Goal: Information Seeking & Learning: Learn about a topic

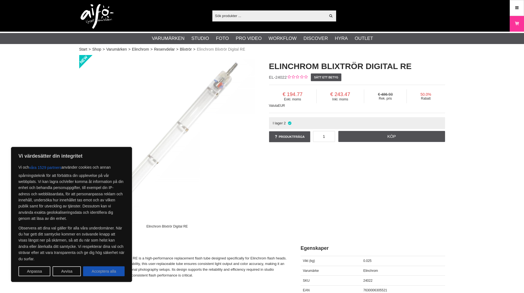
click at [111, 272] on button "Acceptera alla" at bounding box center [104, 271] width 42 height 10
checkbox input "true"
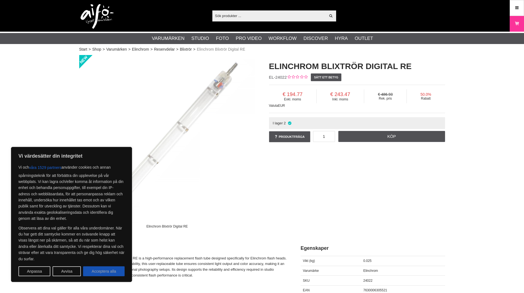
checkbox input "true"
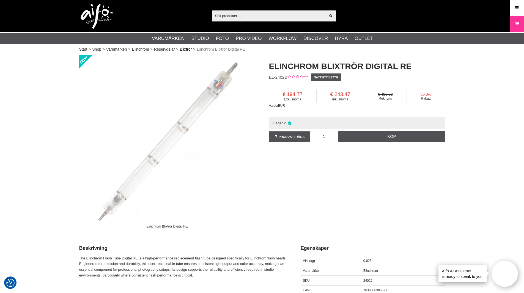
click at [187, 50] on link "Blixtrör" at bounding box center [186, 49] width 12 height 6
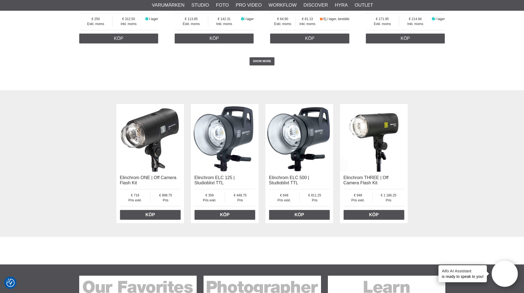
scroll to position [1348, 0]
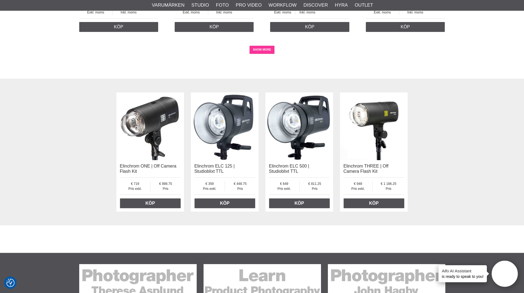
click at [256, 49] on link "SHOW MORE" at bounding box center [261, 50] width 25 height 8
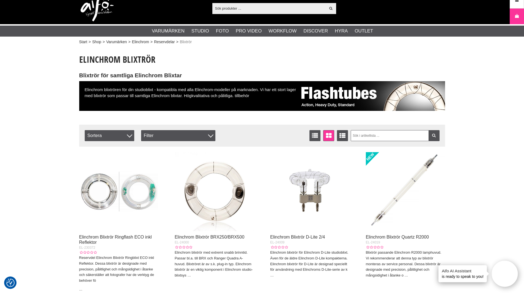
scroll to position [0, 0]
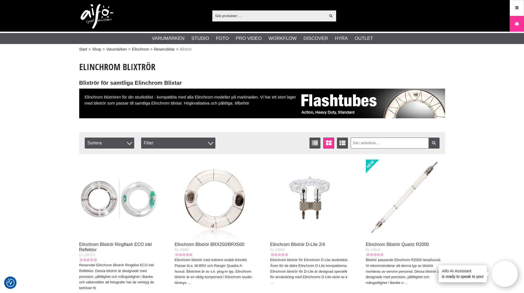
click at [411, 189] on img at bounding box center [405, 199] width 79 height 79
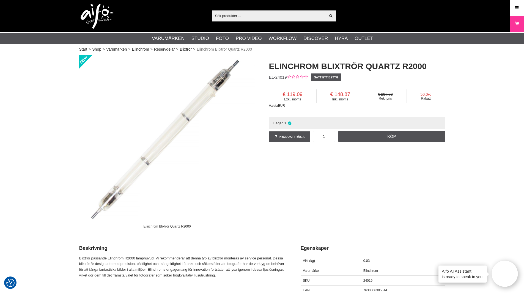
click at [169, 127] on img at bounding box center [167, 143] width 176 height 176
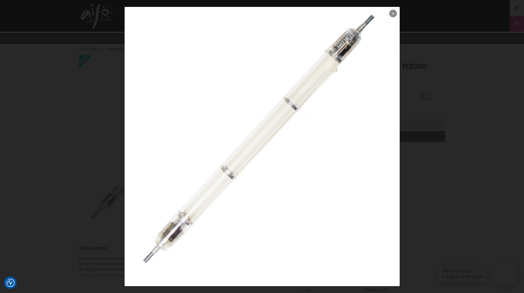
click at [392, 14] on icon at bounding box center [393, 13] width 2 height 3
